Goal: Complete application form

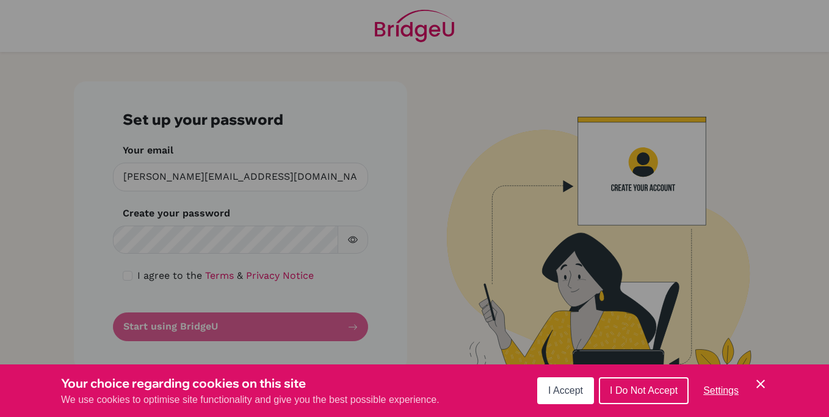
click at [562, 389] on span "I Accept" at bounding box center [565, 390] width 35 height 10
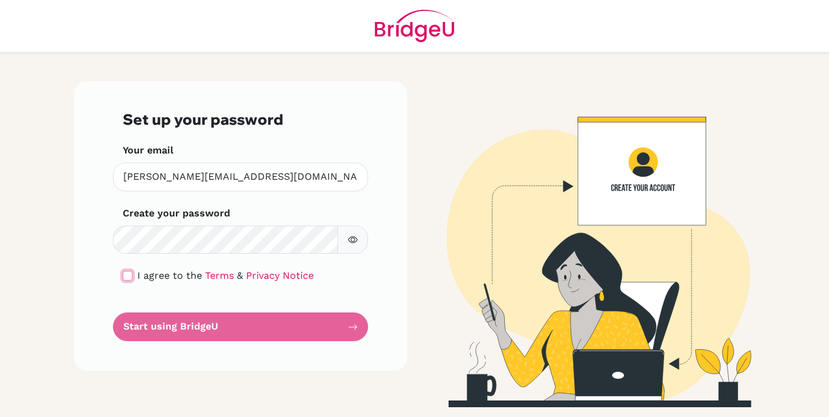
click at [125, 276] on input "checkbox" at bounding box center [128, 276] width 10 height 10
checkbox input "true"
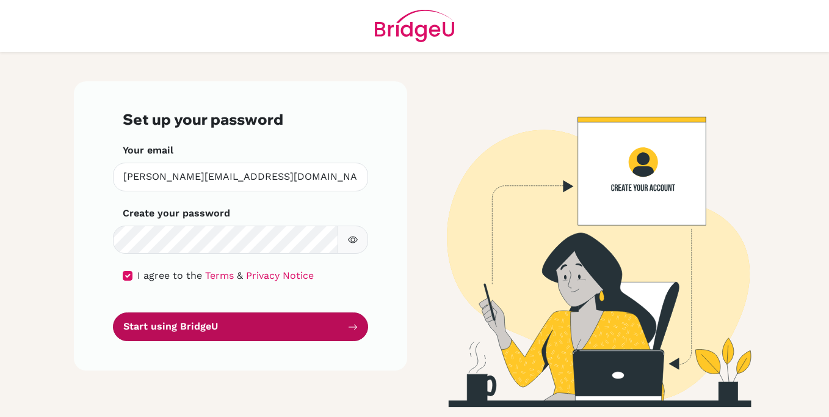
click at [184, 330] on button "Start using BridgeU" at bounding box center [240, 326] width 255 height 29
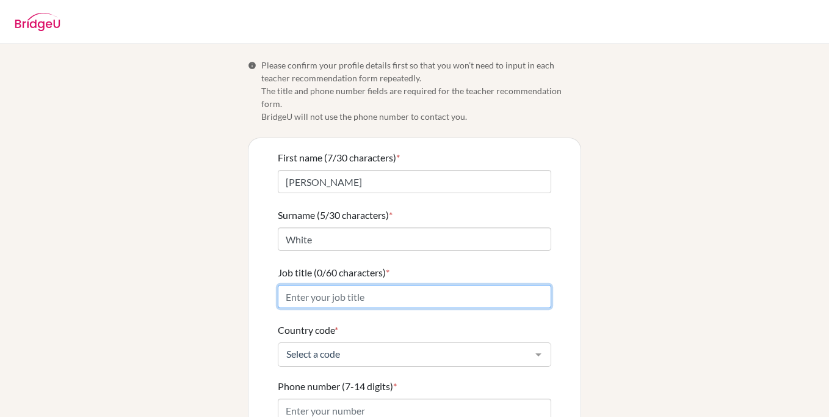
click at [329, 286] on input "Job title (0/60 characters) *" at bounding box center [415, 296] width 274 height 23
type input "Teacher"
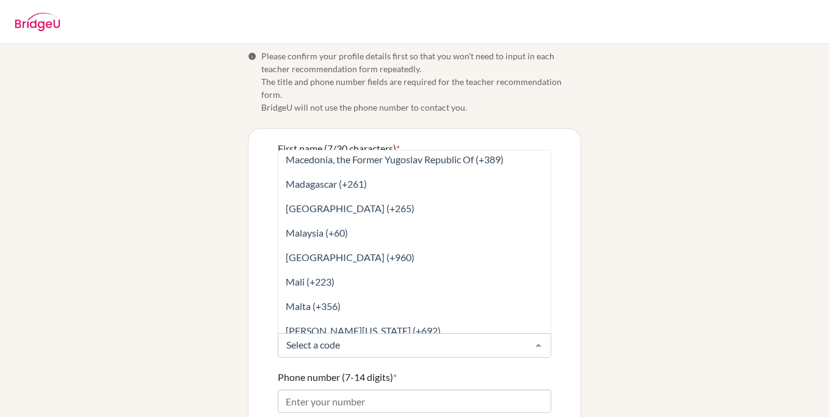
scroll to position [3105, 0]
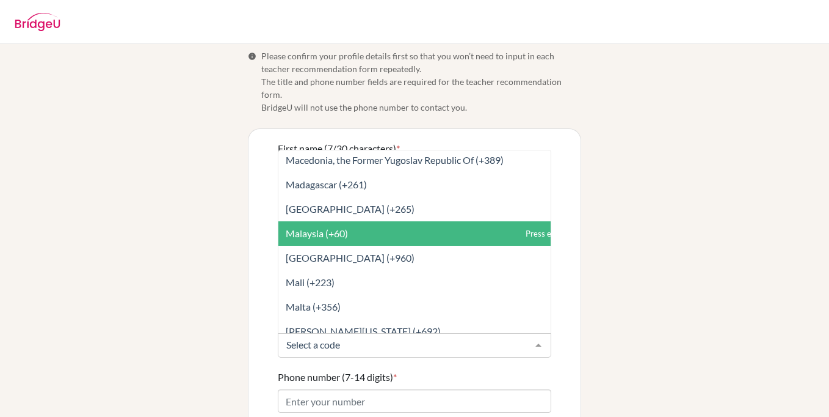
click at [314, 227] on span "Malaysia (+60)" at bounding box center [317, 233] width 62 height 12
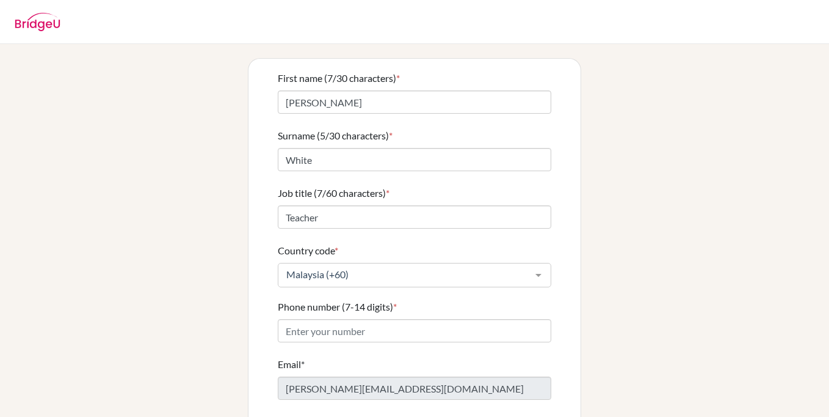
scroll to position [95, 0]
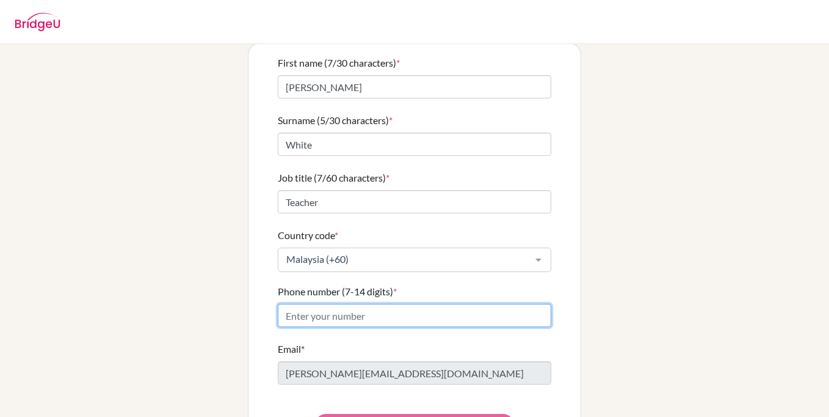
click at [327, 305] on input "Phone number (7-14 digits) *" at bounding box center [415, 315] width 274 height 23
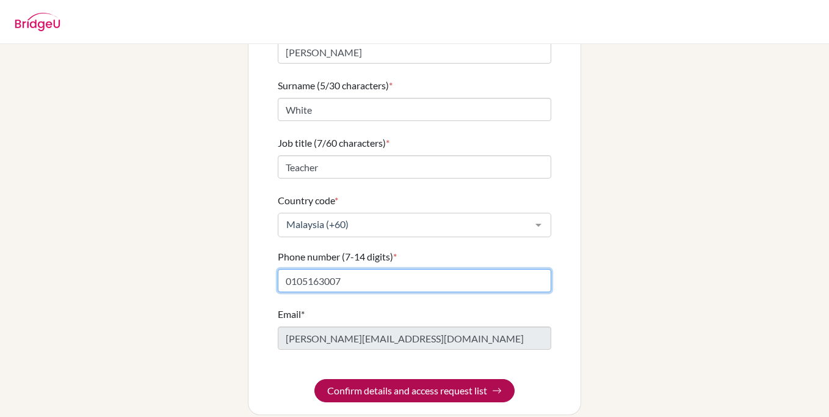
type input "0105163007"
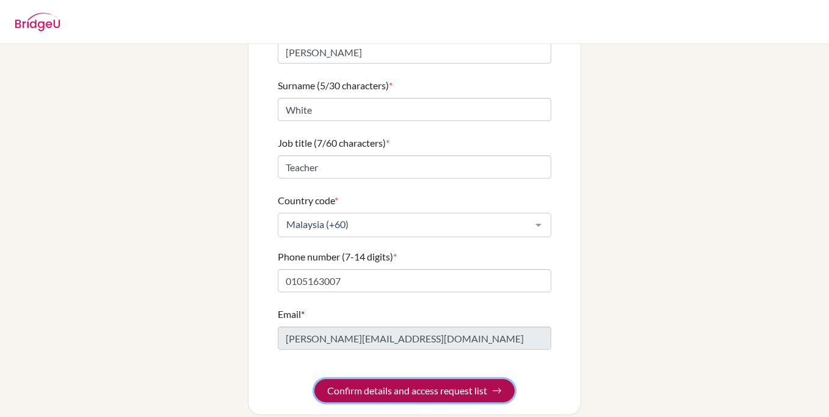
click at [382, 379] on button "Confirm details and access request list" at bounding box center [415, 390] width 200 height 23
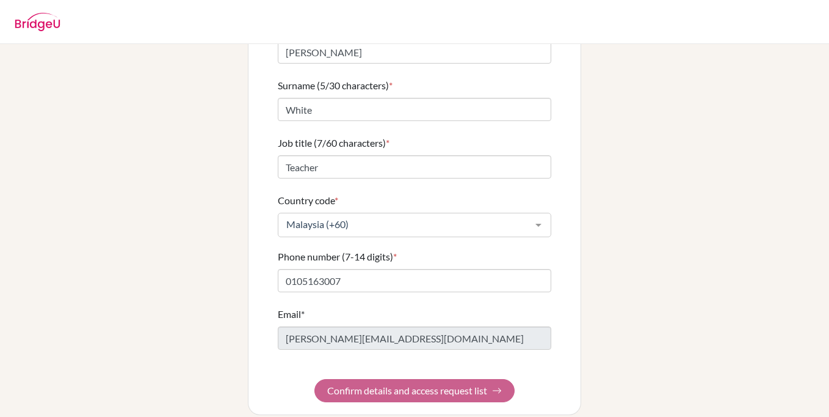
scroll to position [0, 0]
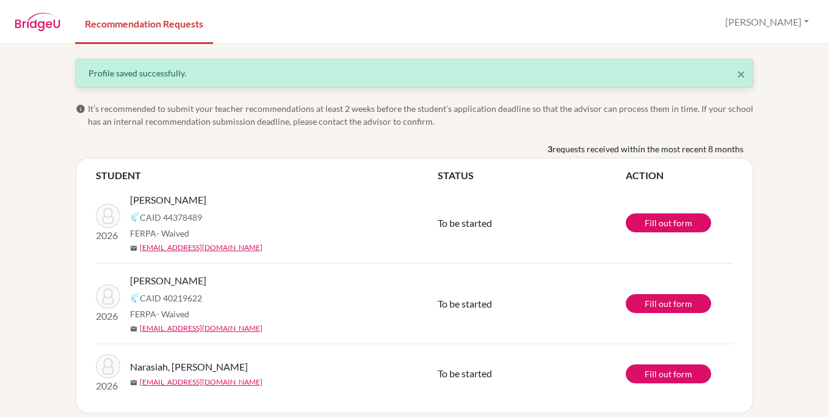
scroll to position [11, 0]
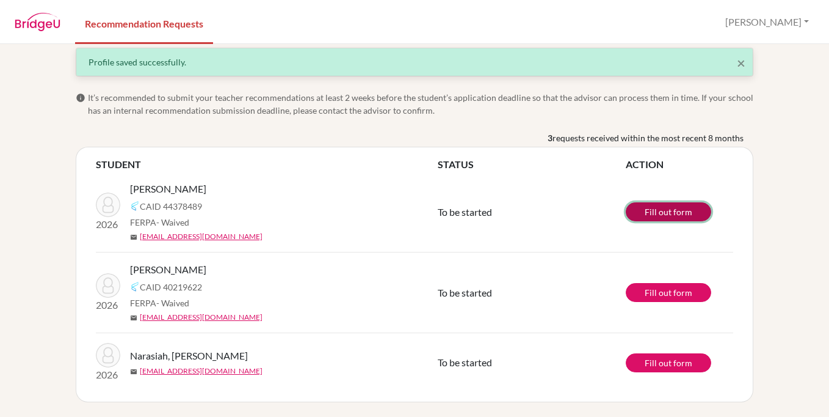
click at [675, 208] on link "Fill out form" at bounding box center [669, 211] width 86 height 19
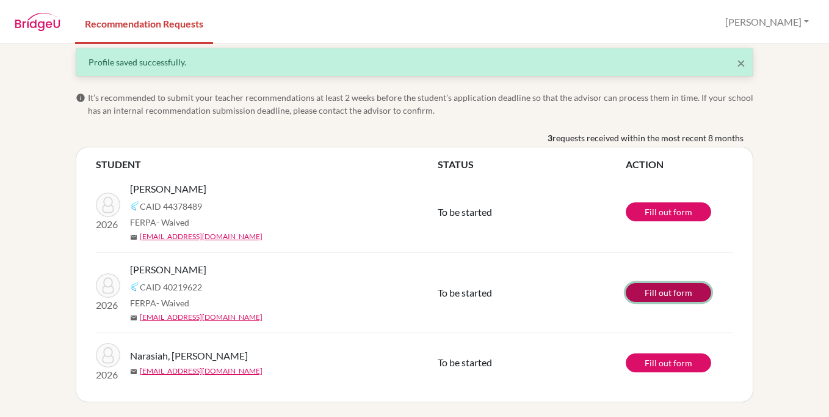
click at [647, 291] on link "Fill out form" at bounding box center [669, 292] width 86 height 19
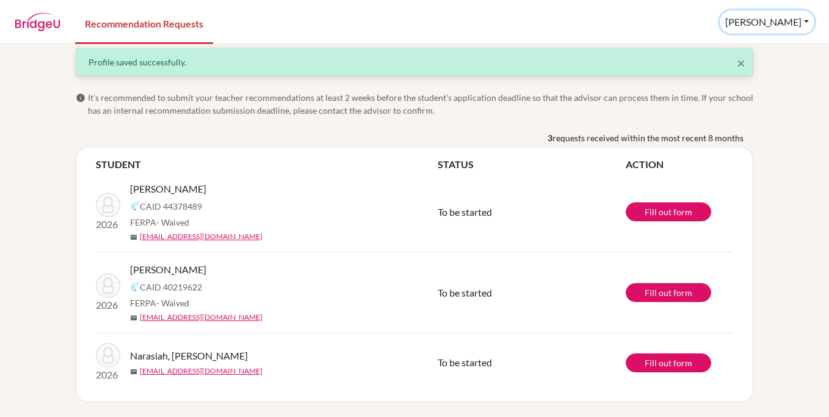
click at [797, 24] on button "Shannon" at bounding box center [767, 21] width 95 height 23
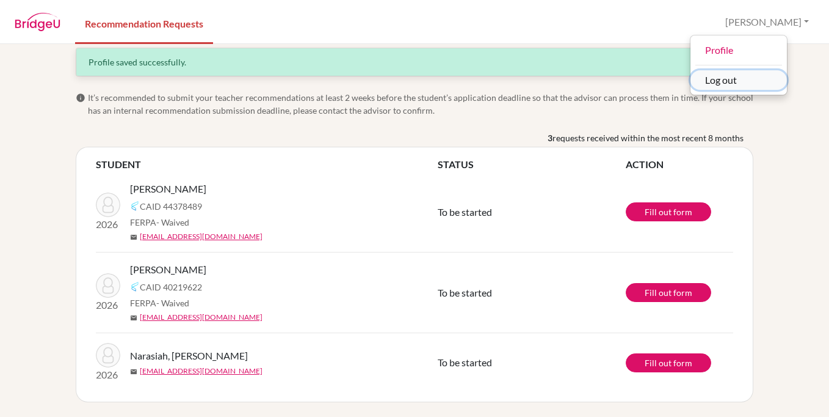
click at [764, 84] on button "Log out" at bounding box center [739, 80] width 96 height 20
